Goal: Book appointment/travel/reservation

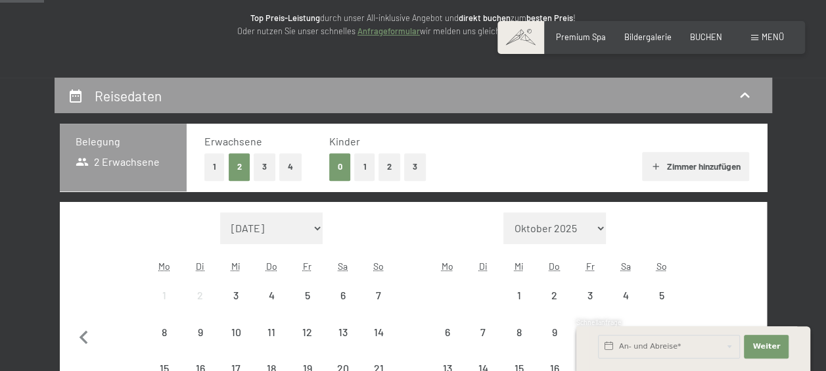
scroll to position [197, 0]
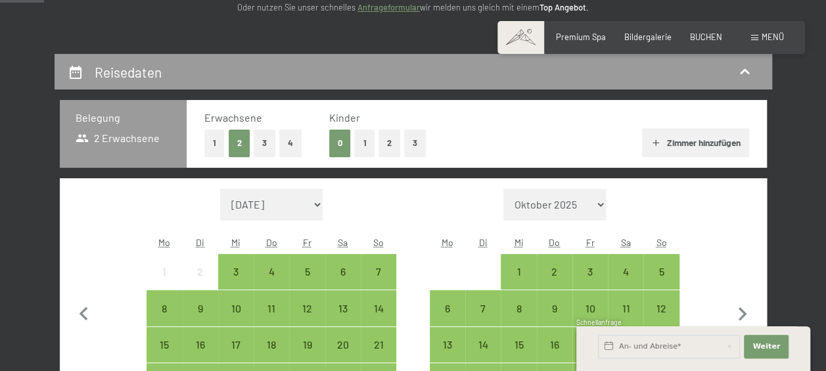
click at [264, 204] on select "[DATE] [DATE] [DATE] [DATE] [DATE] [DATE] [PERSON_NAME][DATE] [DATE] [DATE] [DA…" at bounding box center [271, 205] width 103 height 32
select select "[DATE]"
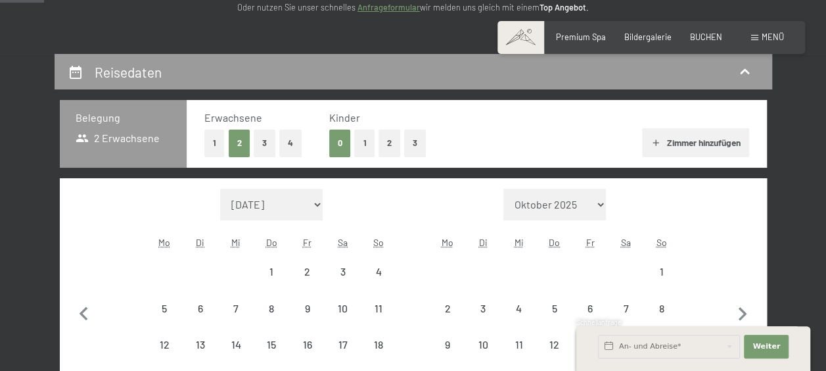
select select "[DATE]"
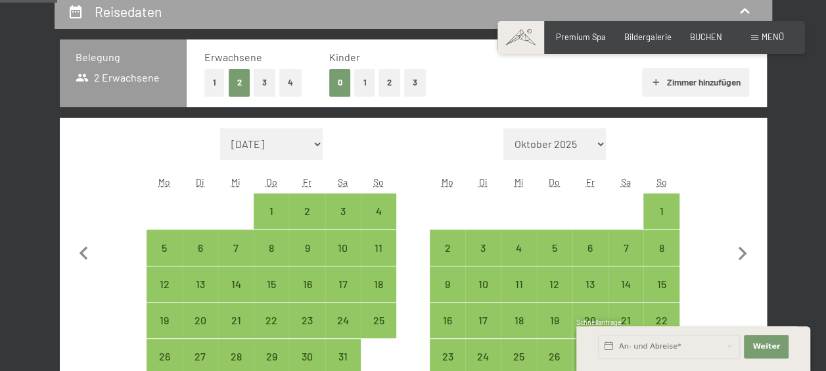
scroll to position [329, 0]
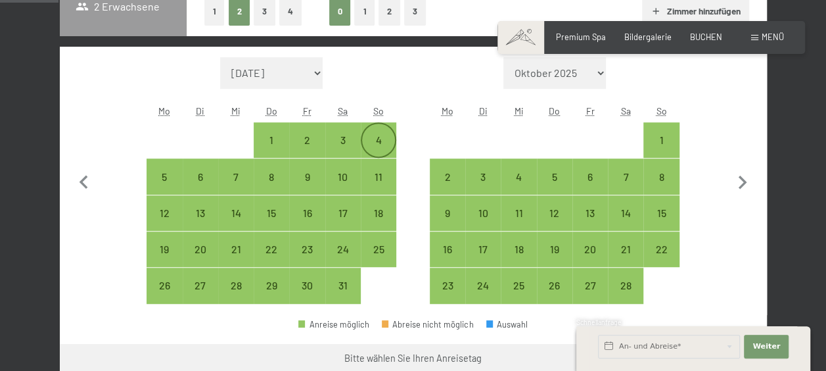
click at [384, 142] on div "4" at bounding box center [378, 151] width 33 height 33
select select "[DATE]"
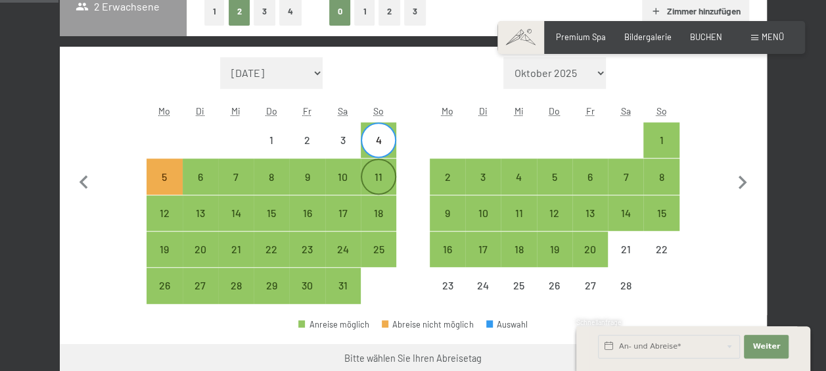
click at [387, 180] on div "11" at bounding box center [378, 188] width 33 height 33
select select "[DATE]"
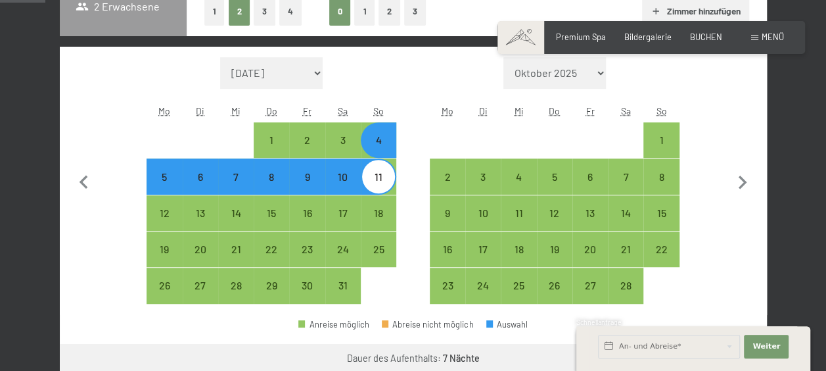
click at [348, 181] on div "10" at bounding box center [343, 188] width 33 height 33
select select "[DATE]"
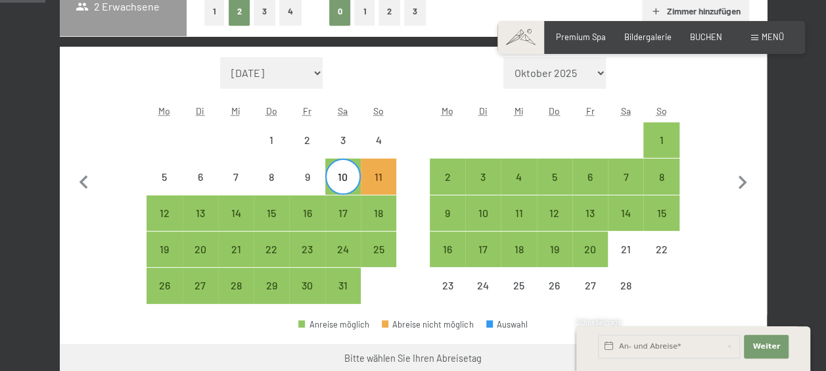
click at [352, 217] on span "Einwilligung Marketing*" at bounding box center [340, 222] width 108 height 13
click at [279, 217] on input "Einwilligung Marketing*" at bounding box center [272, 222] width 13 height 13
checkbox input "false"
click at [344, 212] on div "17" at bounding box center [343, 224] width 33 height 33
select select "[DATE]"
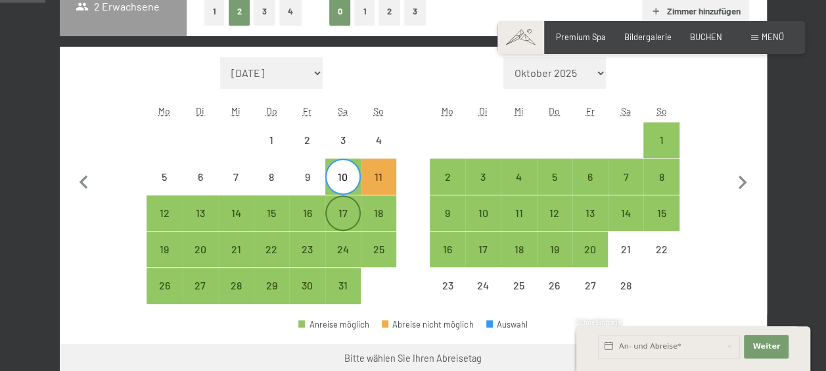
select select "[DATE]"
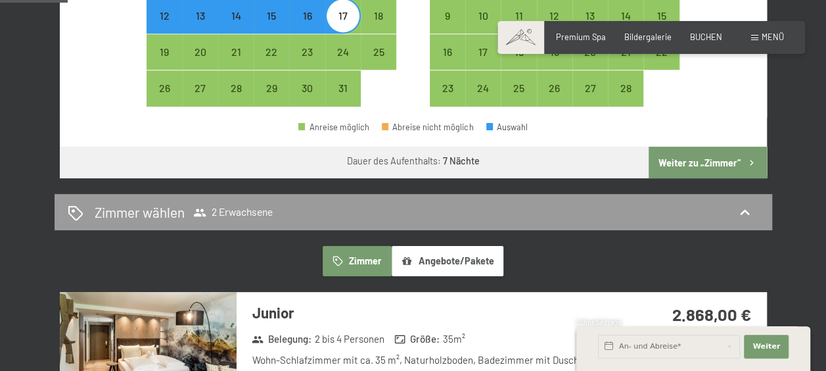
scroll to position [460, 0]
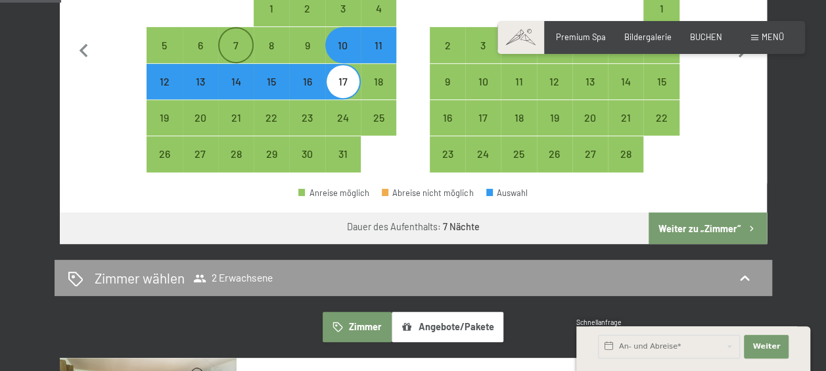
click at [244, 50] on div "7" at bounding box center [236, 56] width 33 height 33
select select "[DATE]"
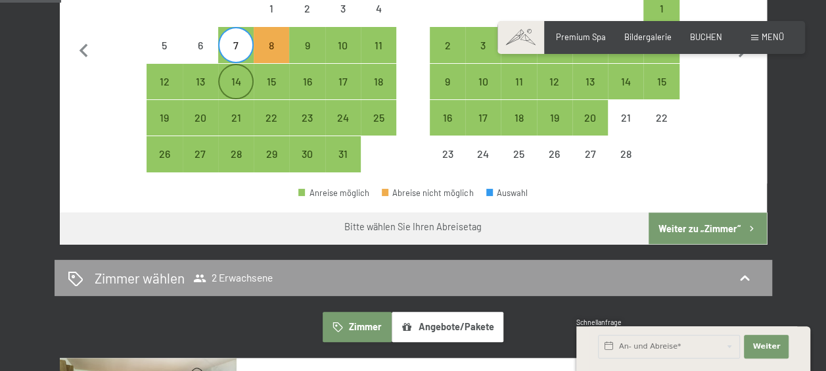
click at [241, 79] on div "14" at bounding box center [236, 92] width 33 height 33
select select "[DATE]"
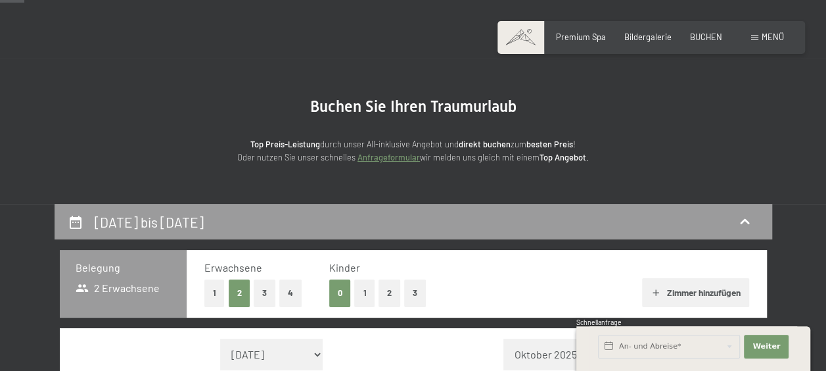
scroll to position [0, 0]
